Goal: Information Seeking & Learning: Learn about a topic

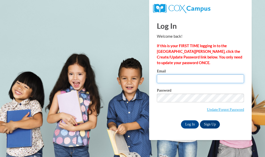
drag, startPoint x: 0, startPoint y: 0, endPoint x: 161, endPoint y: 77, distance: 178.6
click at [161, 77] on input "Email" at bounding box center [200, 78] width 87 height 9
type input "stephanielarsen502@gmail.com"
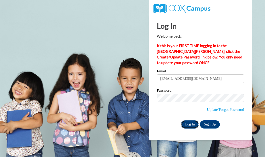
click at [190, 124] on input "Log In" at bounding box center [190, 124] width 18 height 8
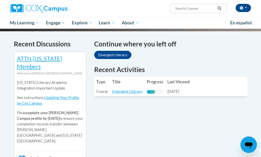
scroll to position [144, 0]
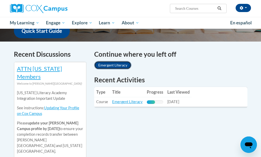
click at [107, 66] on link "Emergent Literacy" at bounding box center [112, 65] width 37 height 8
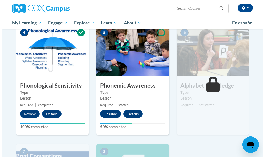
scroll to position [246, 0]
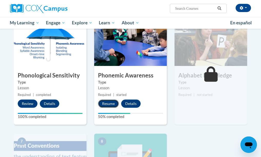
click at [108, 102] on button "Resume" at bounding box center [108, 104] width 21 height 8
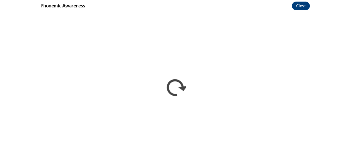
scroll to position [0, 0]
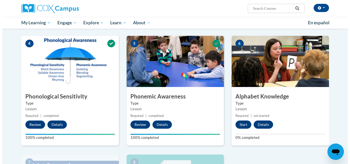
scroll to position [226, 0]
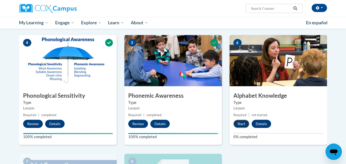
click at [243, 123] on button "Start" at bounding box center [241, 124] width 16 height 8
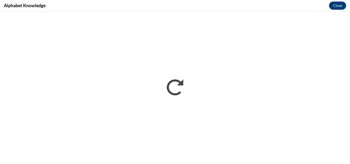
scroll to position [0, 0]
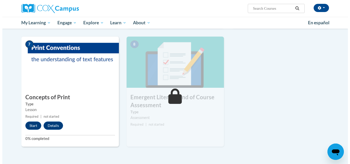
scroll to position [345, 0]
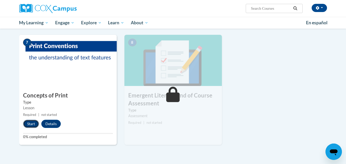
click at [31, 124] on button "Start" at bounding box center [31, 124] width 16 height 8
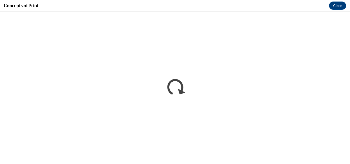
scroll to position [0, 0]
